Goal: Information Seeking & Learning: Learn about a topic

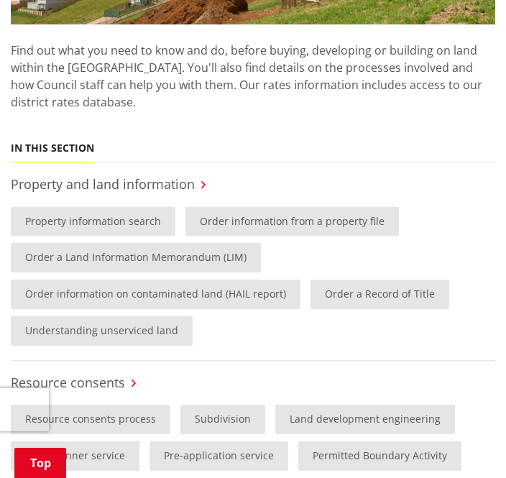
scroll to position [447, 0]
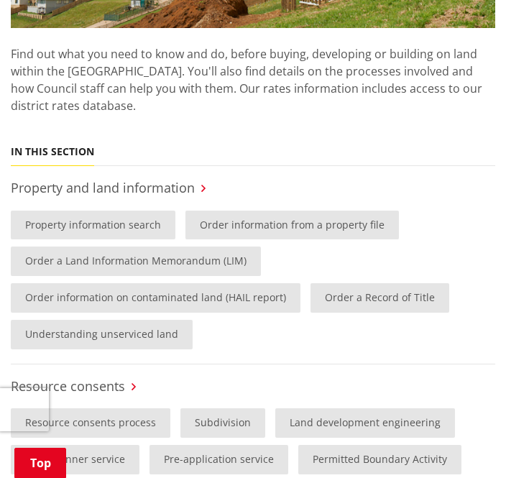
click at [126, 221] on link "Property information search" at bounding box center [93, 225] width 165 height 29
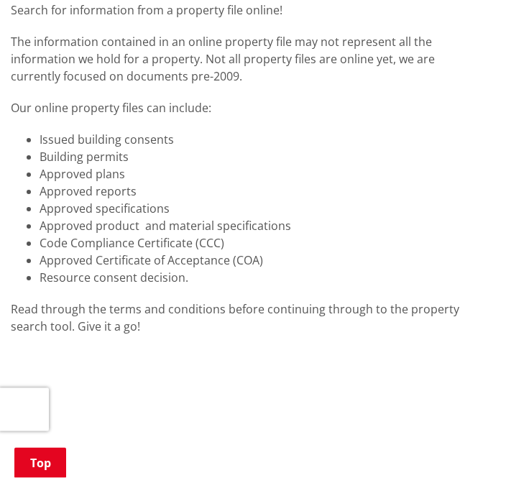
scroll to position [218, 0]
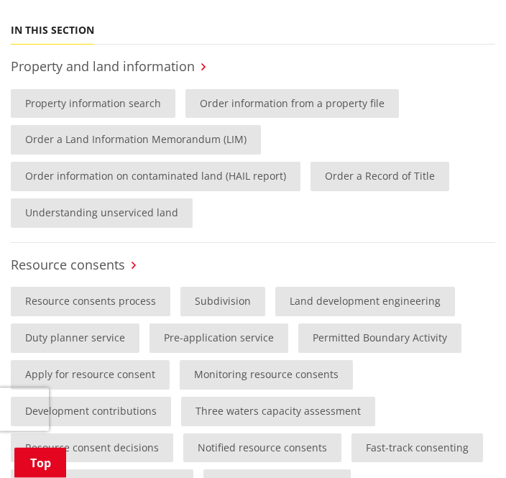
scroll to position [574, 0]
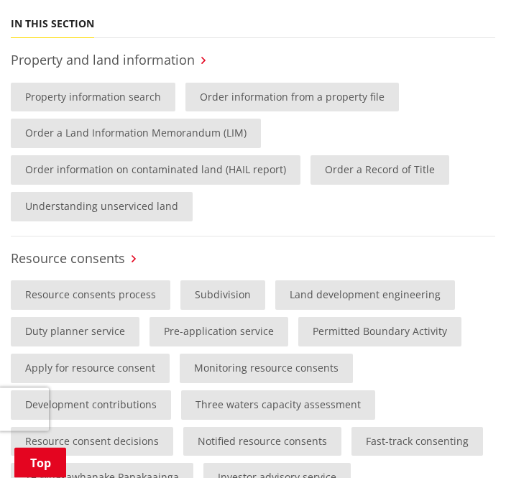
click at [225, 281] on link "Subdivision" at bounding box center [222, 295] width 85 height 29
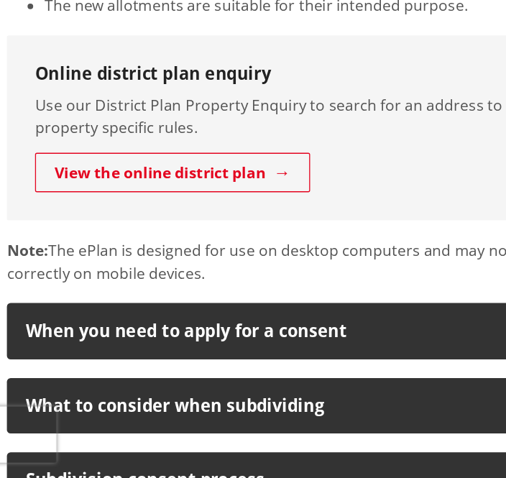
scroll to position [285, 0]
click at [193, 193] on link "View the online district plan" at bounding box center [137, 208] width 211 height 30
